Goal: Task Accomplishment & Management: Manage account settings

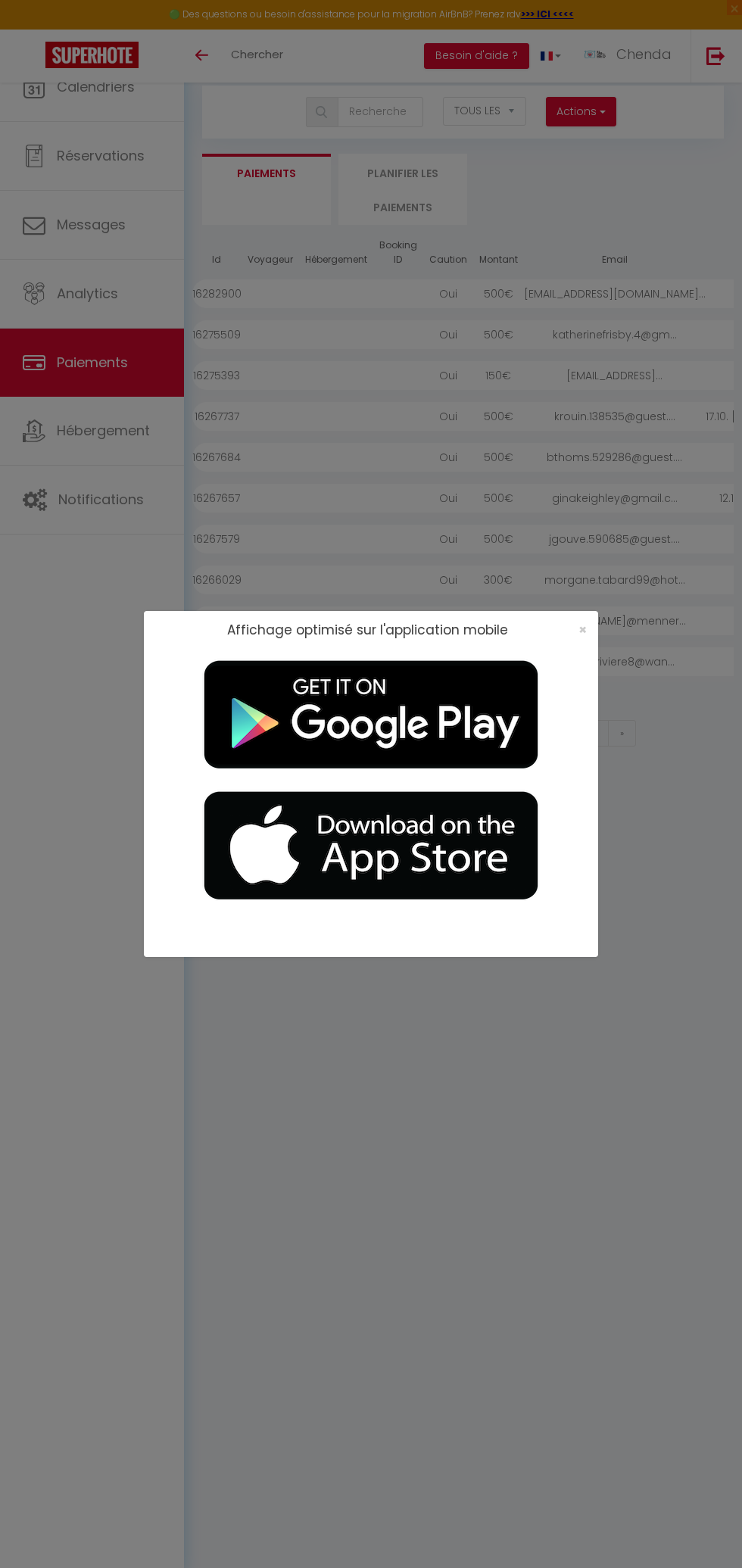
select select "2"
select select "0"
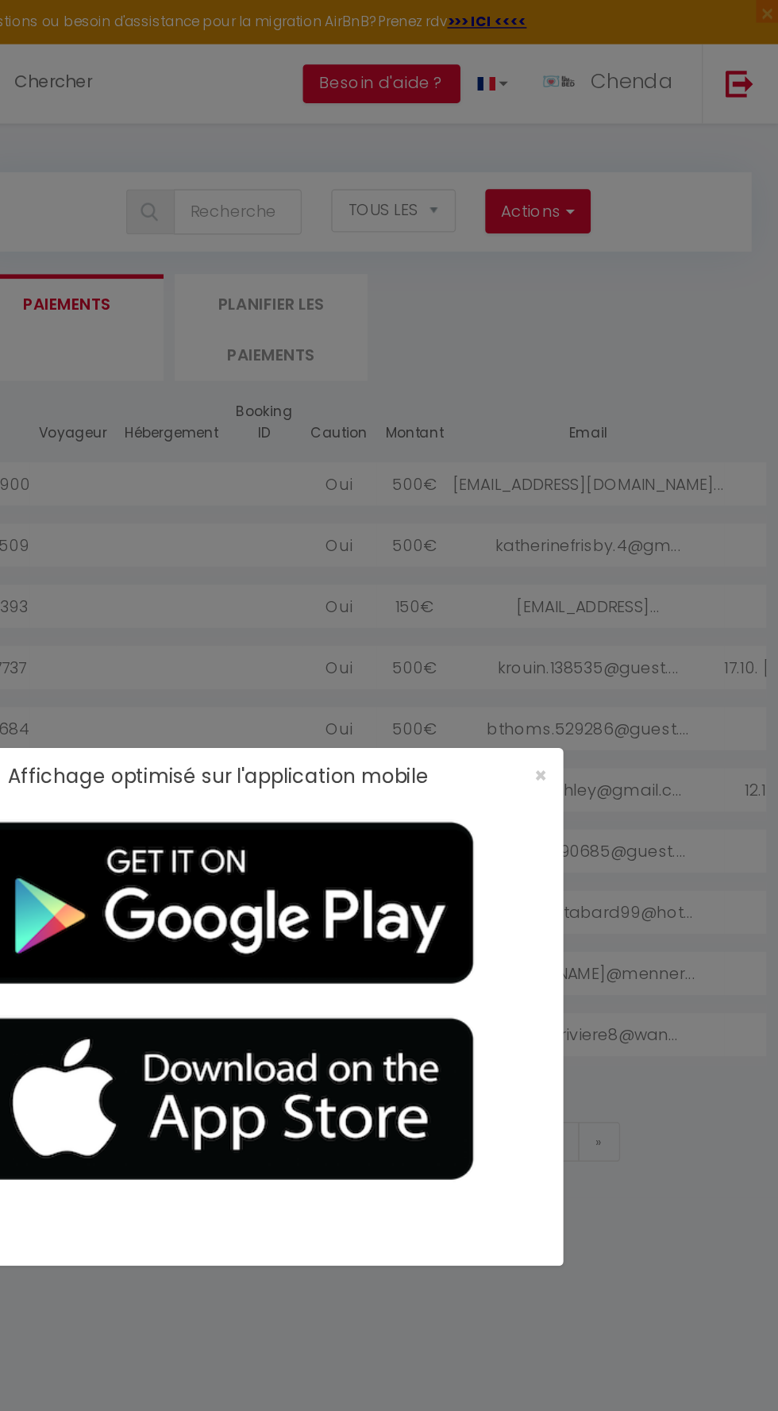
click at [621, 529] on div "Affichage optimisé sur l'application mobile ×" at bounding box center [389, 544] width 476 height 40
click at [610, 544] on span "×" at bounding box center [610, 543] width 9 height 20
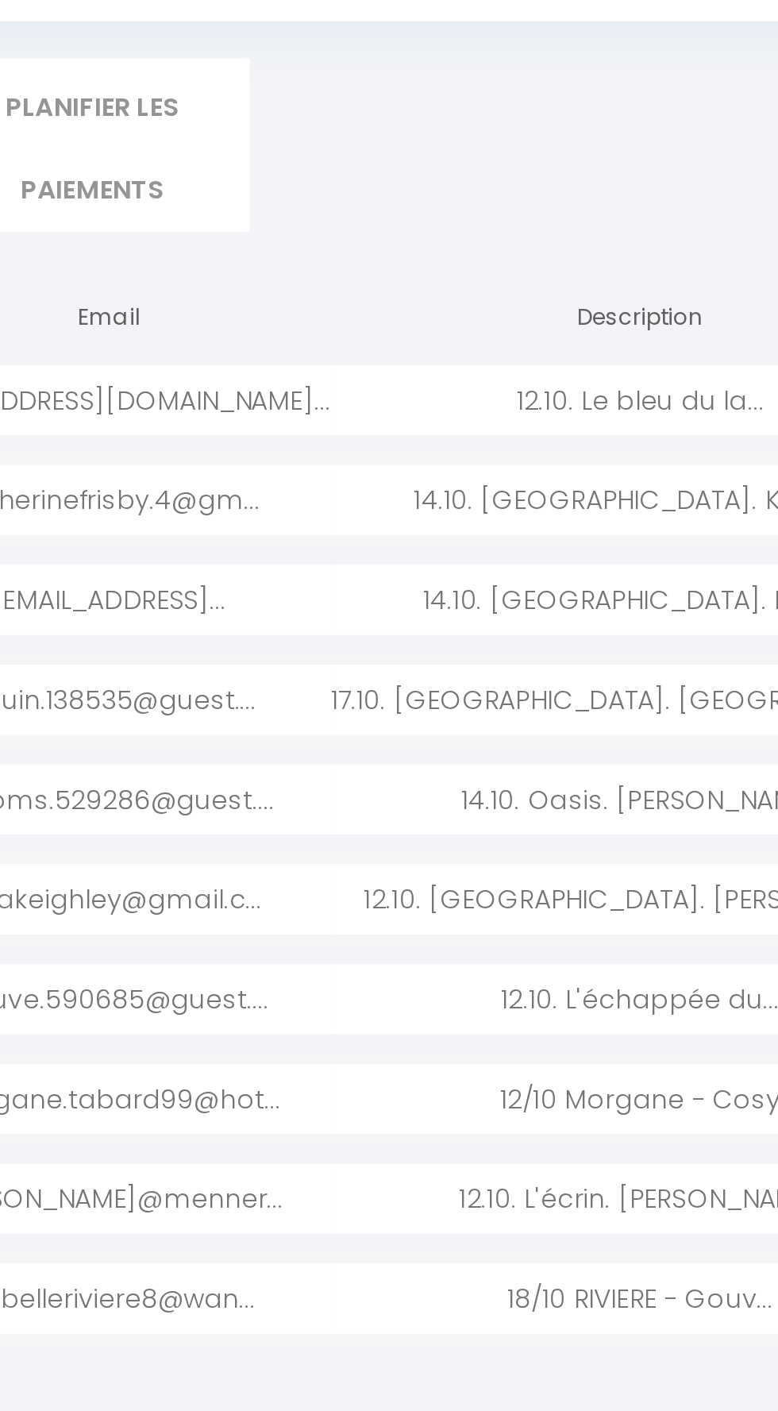
scroll to position [0, 216]
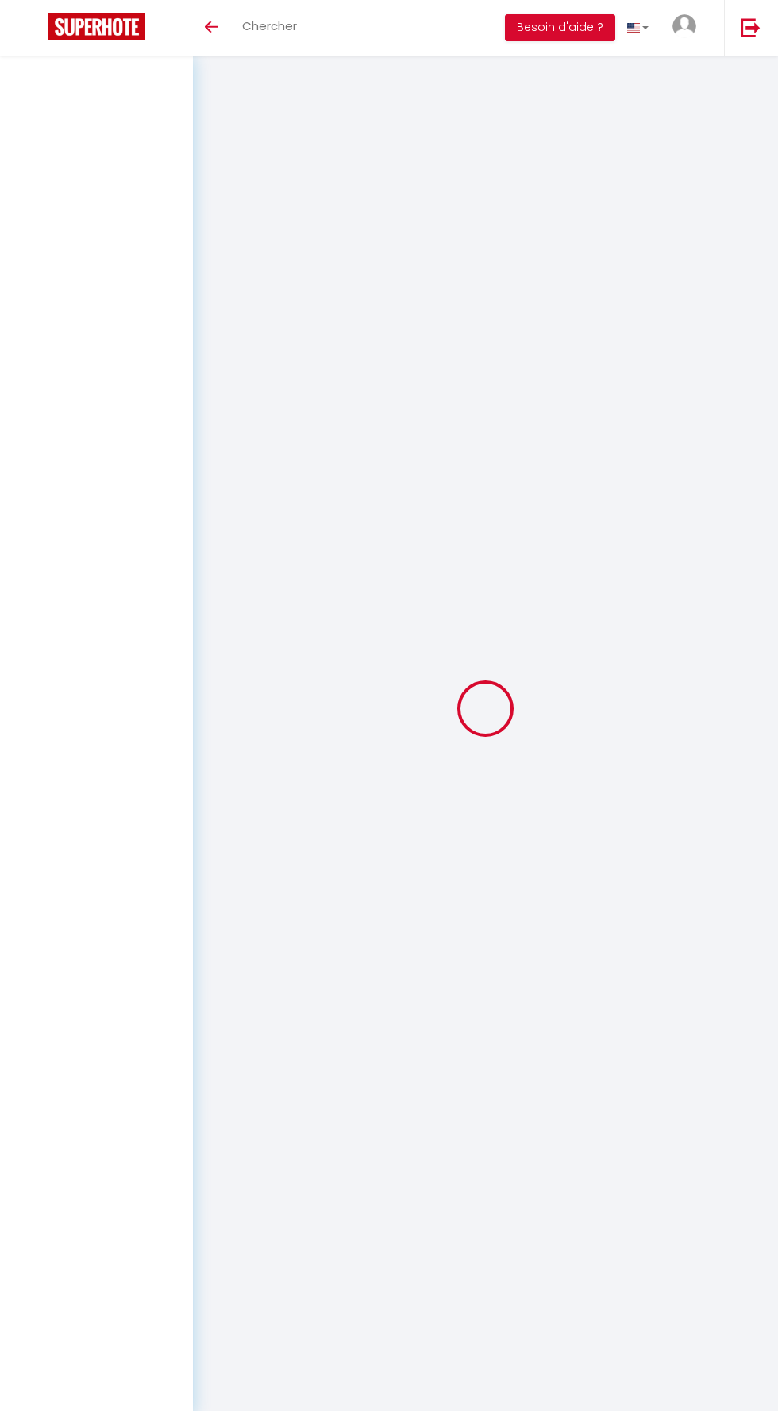
select select "2"
select select "0"
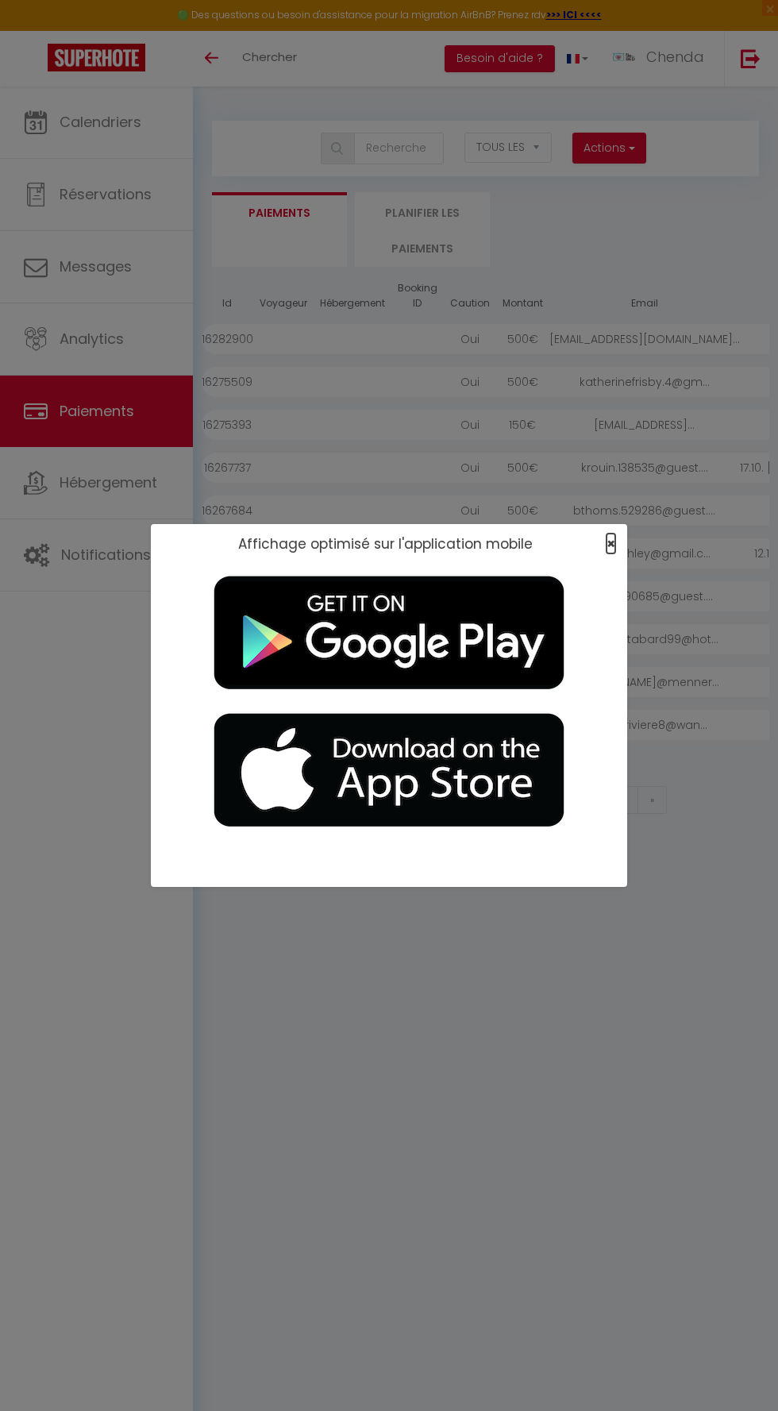
click at [610, 544] on span "×" at bounding box center [610, 543] width 9 height 20
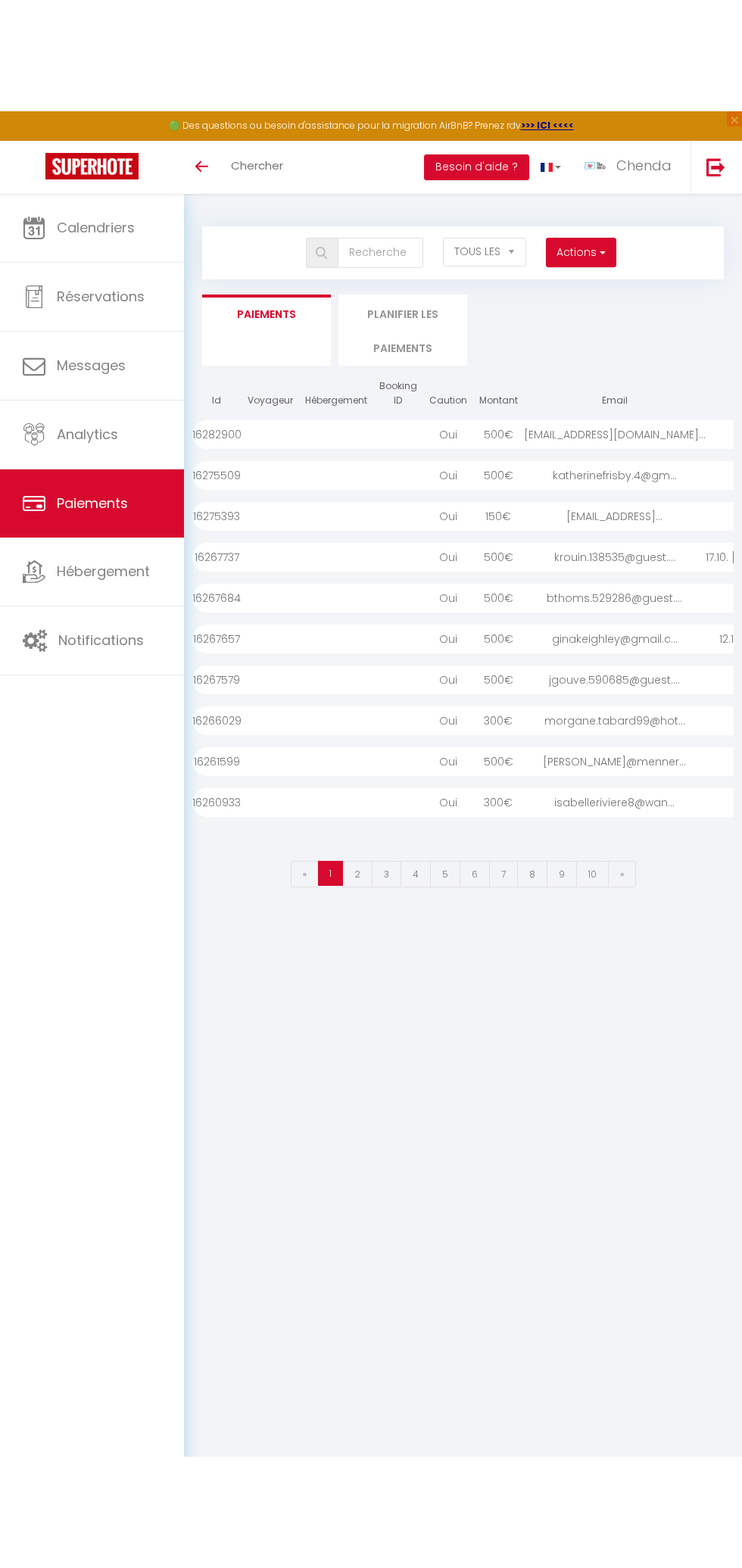
scroll to position [0, 212]
